Goal: Check status

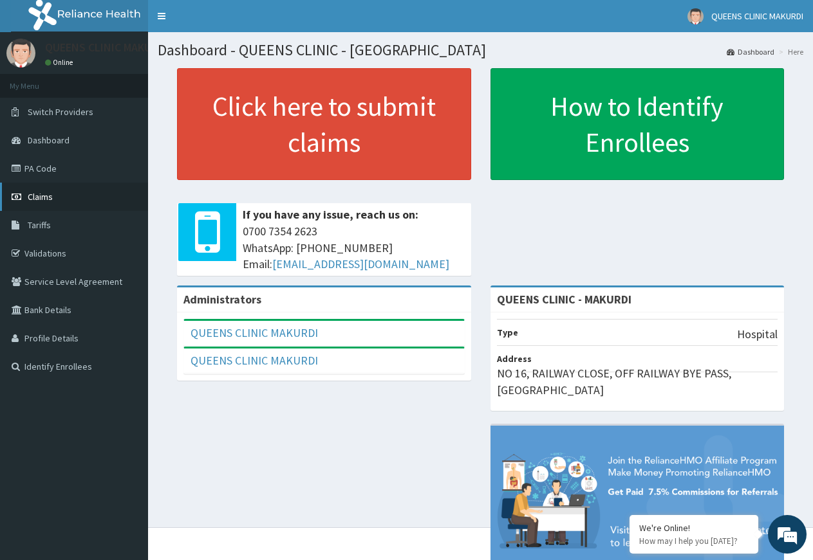
click at [37, 194] on span "Claims" at bounding box center [40, 197] width 25 height 12
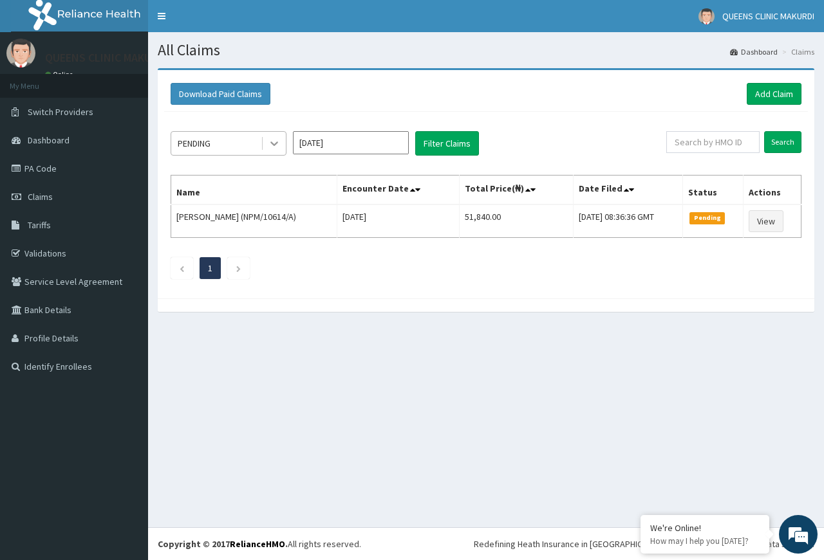
click at [271, 143] on icon at bounding box center [274, 144] width 8 height 5
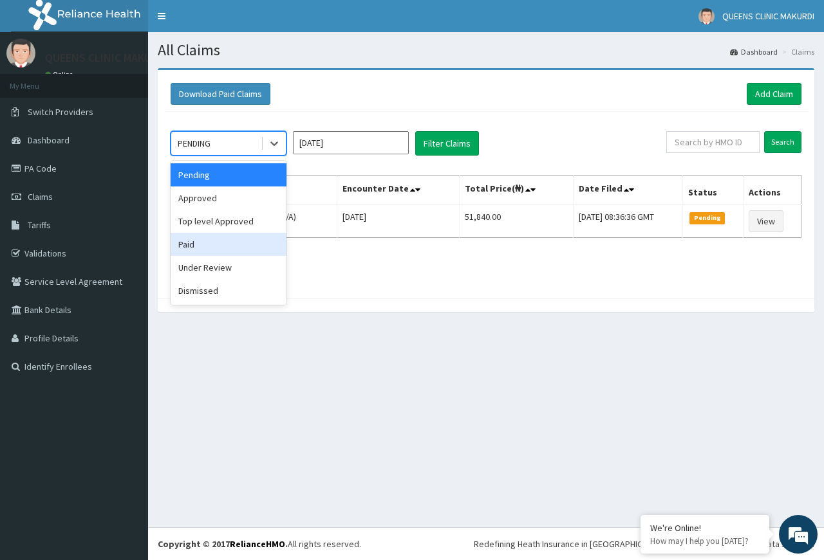
click at [216, 246] on div "Paid" at bounding box center [228, 244] width 116 height 23
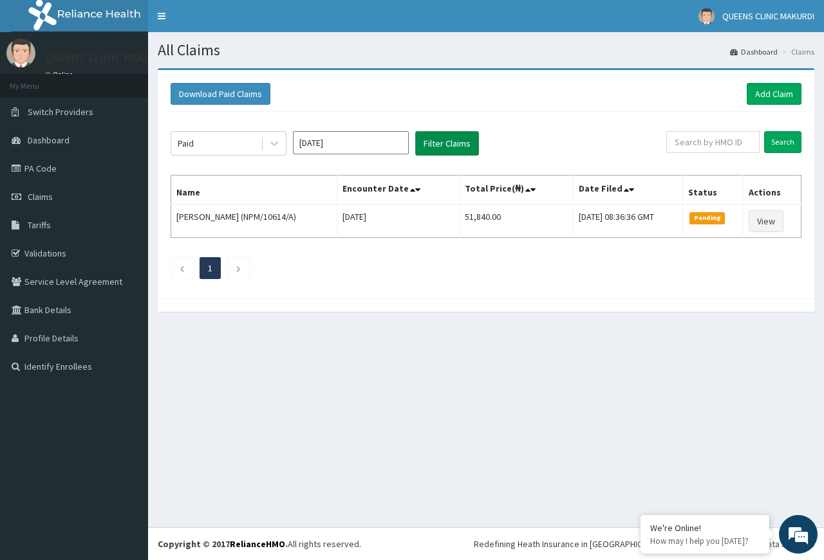
click at [441, 139] on button "Filter Claims" at bounding box center [447, 143] width 64 height 24
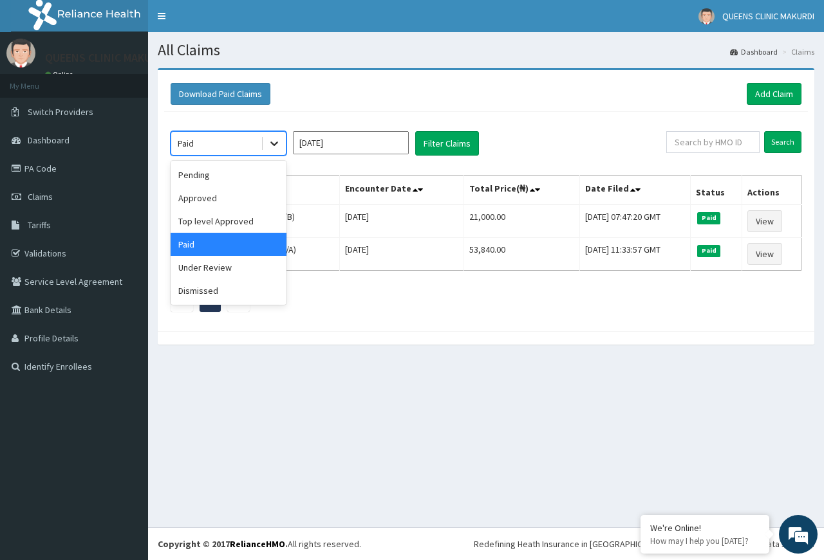
click at [274, 142] on icon at bounding box center [274, 143] width 13 height 13
click at [221, 171] on div "Pending" at bounding box center [228, 174] width 116 height 23
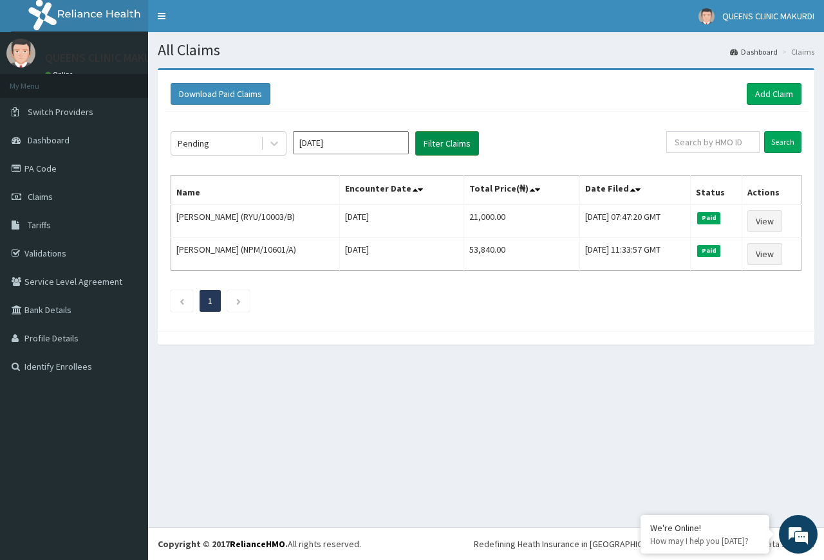
click at [452, 140] on button "Filter Claims" at bounding box center [447, 143] width 64 height 24
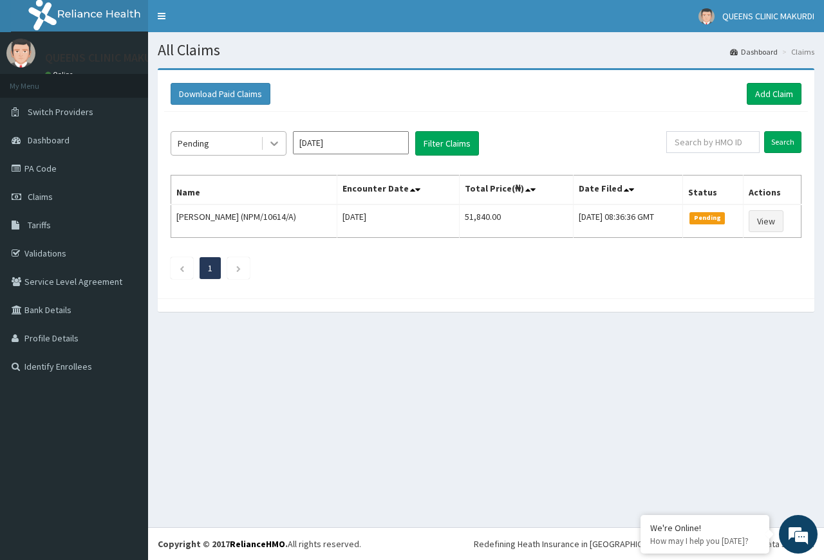
click at [276, 143] on icon at bounding box center [274, 144] width 8 height 5
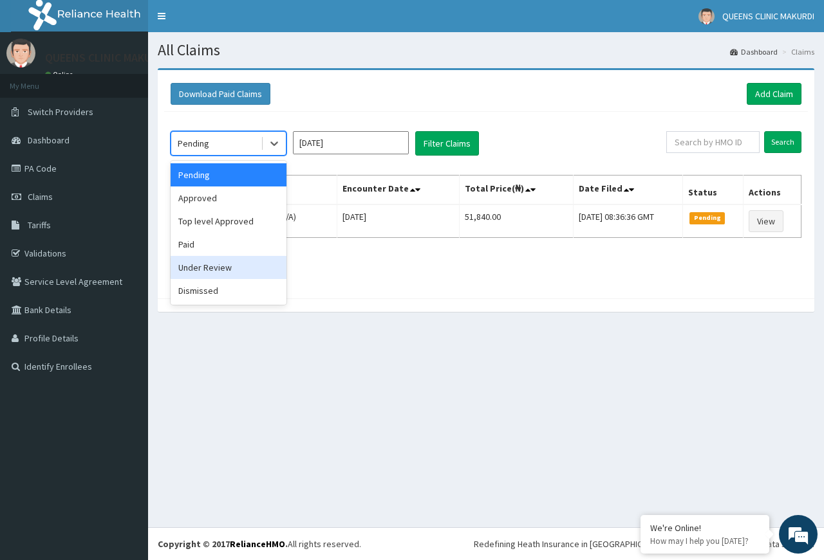
click at [229, 264] on div "Under Review" at bounding box center [228, 267] width 116 height 23
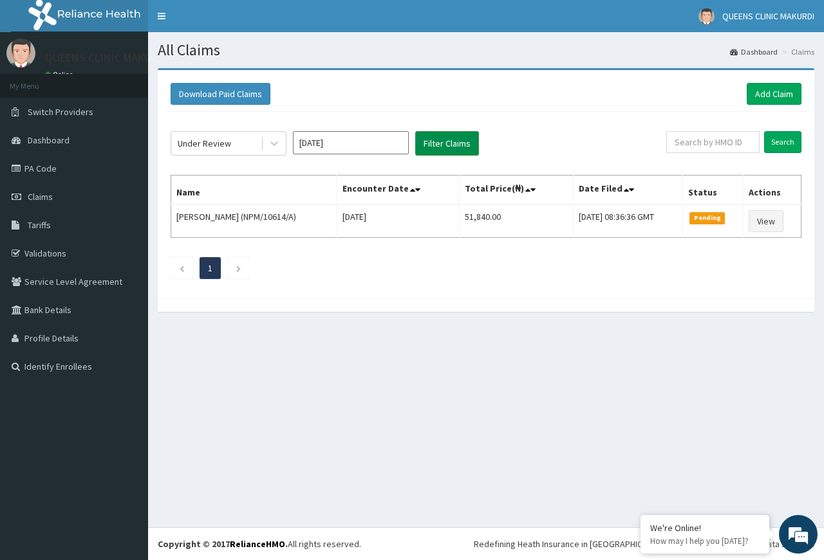
click at [441, 142] on button "Filter Claims" at bounding box center [447, 143] width 64 height 24
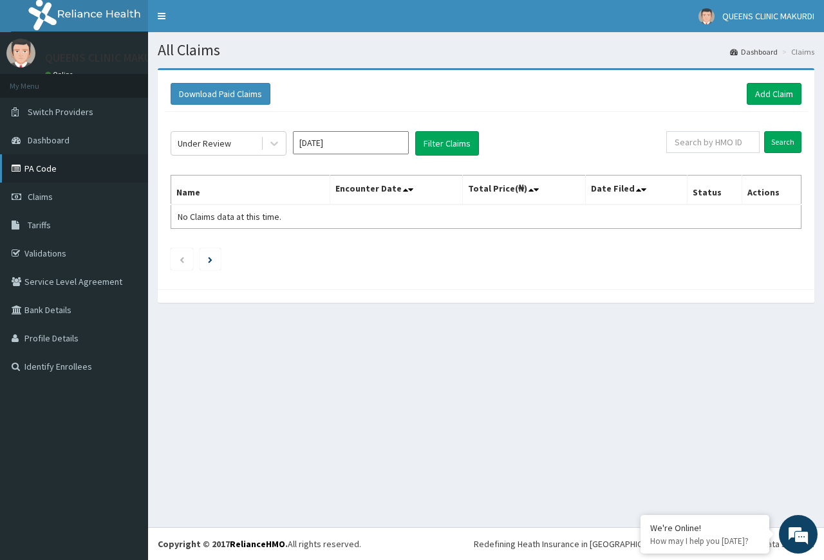
click at [41, 165] on link "PA Code" at bounding box center [74, 168] width 148 height 28
click at [40, 168] on link "PA Code" at bounding box center [74, 168] width 148 height 28
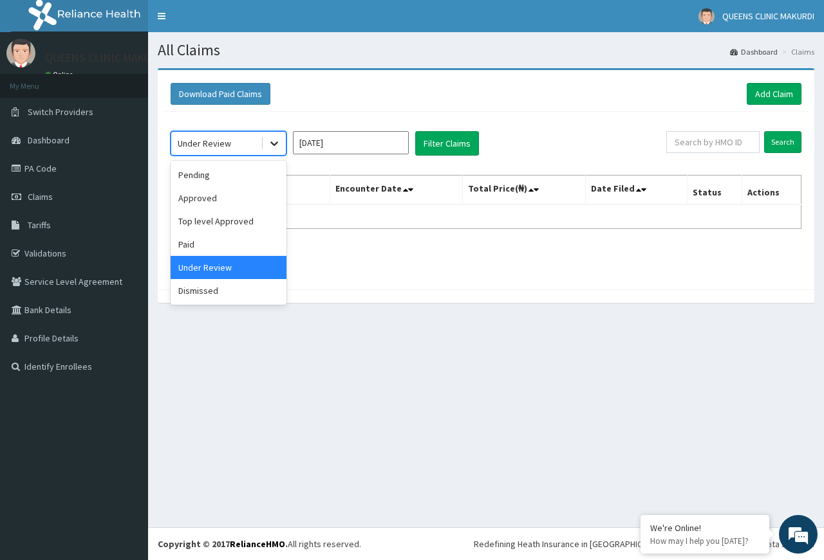
click at [272, 145] on icon at bounding box center [274, 143] width 13 height 13
click at [226, 176] on div "Pending" at bounding box center [228, 174] width 116 height 23
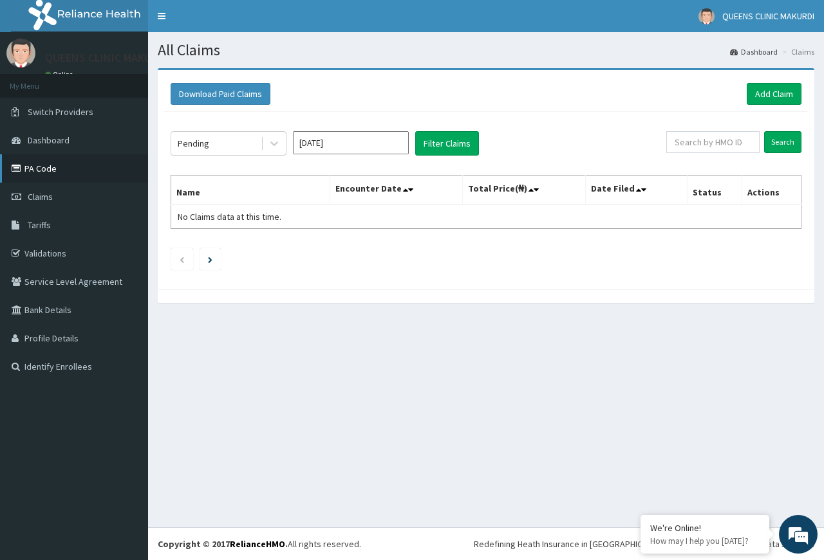
click at [45, 165] on link "PA Code" at bounding box center [74, 168] width 148 height 28
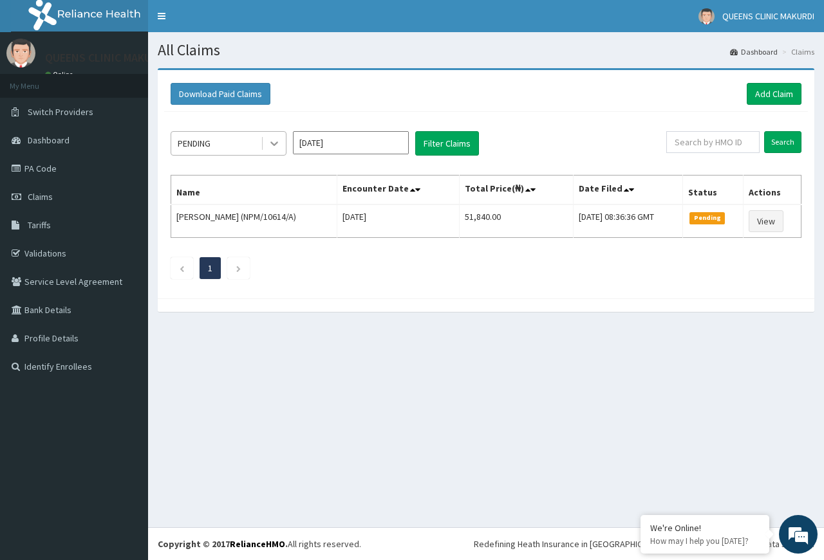
click at [277, 140] on icon at bounding box center [274, 143] width 13 height 13
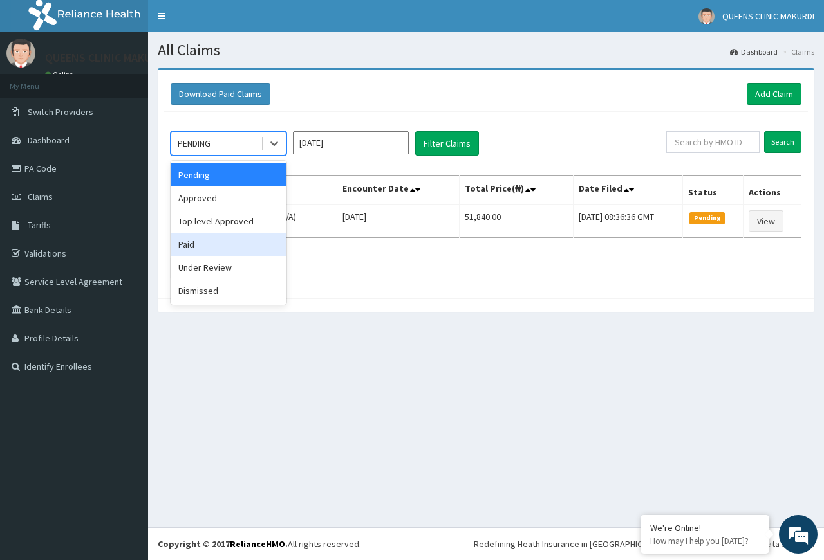
click at [227, 242] on div "Paid" at bounding box center [228, 244] width 116 height 23
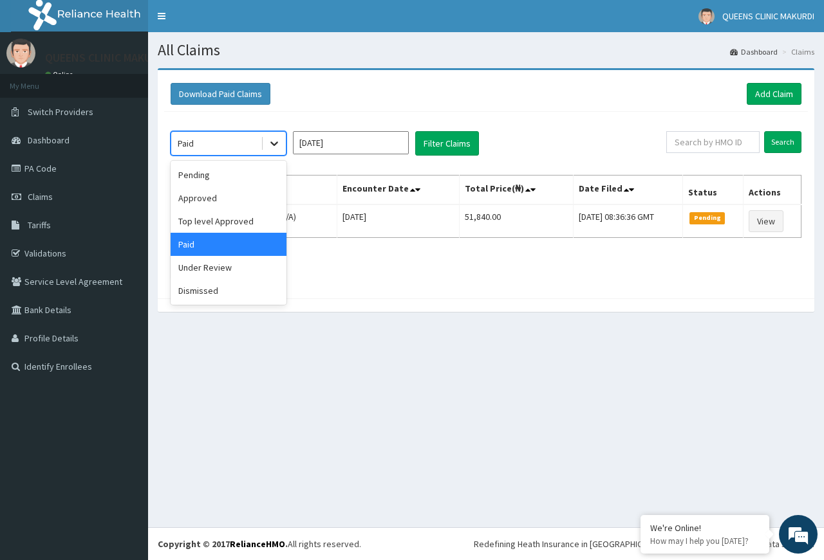
click at [272, 143] on icon at bounding box center [274, 144] width 8 height 5
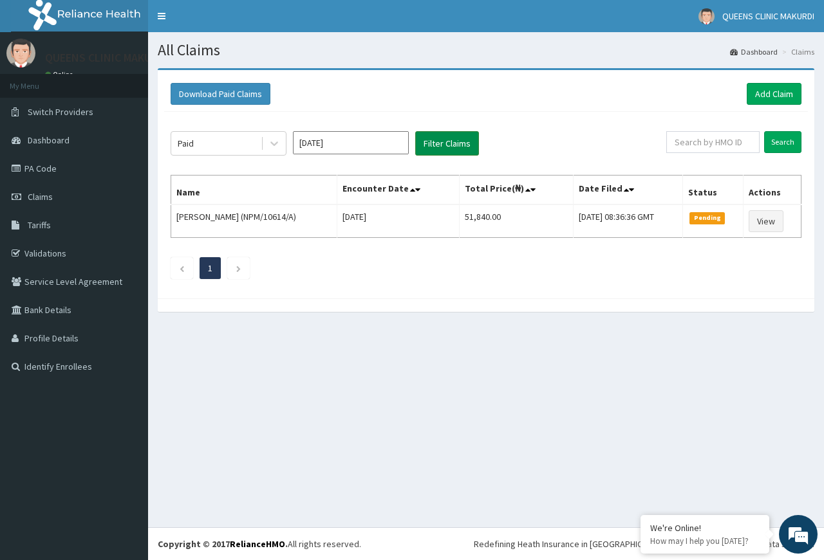
click at [447, 142] on button "Filter Claims" at bounding box center [447, 143] width 64 height 24
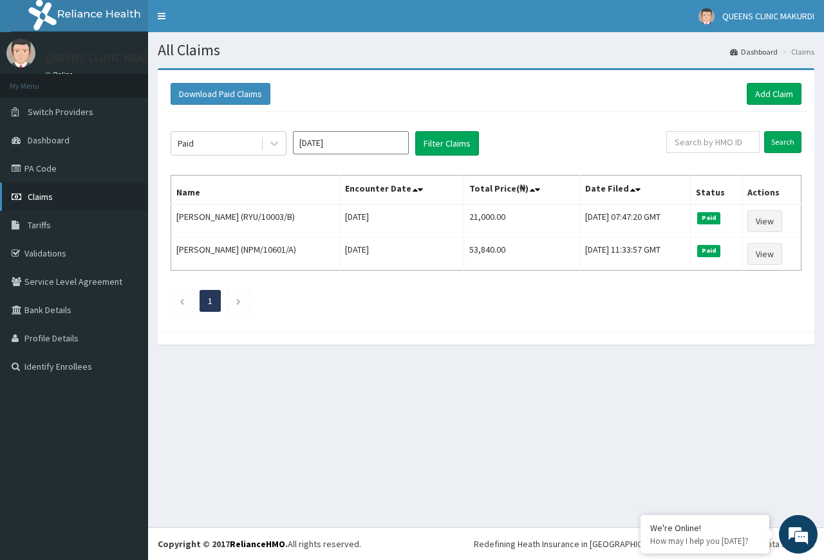
click at [44, 194] on span "Claims" at bounding box center [40, 197] width 25 height 12
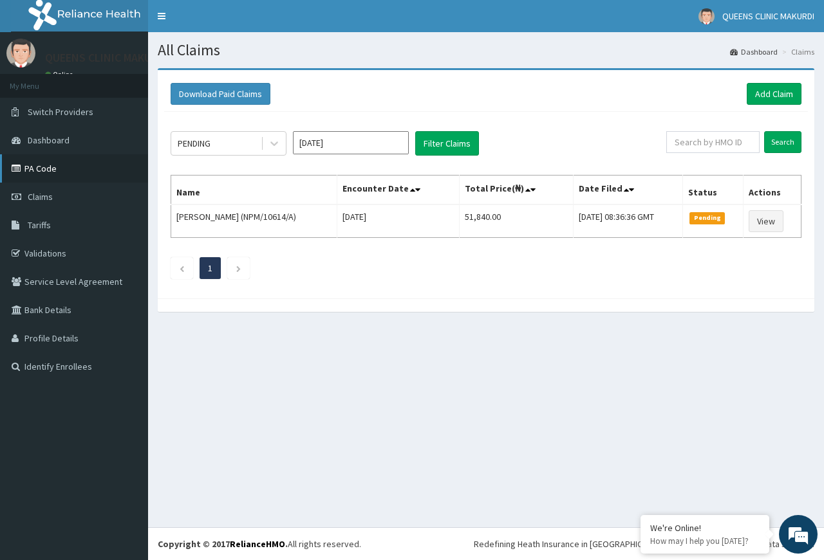
click at [39, 167] on link "PA Code" at bounding box center [74, 168] width 148 height 28
